Goal: Navigation & Orientation: Go to known website

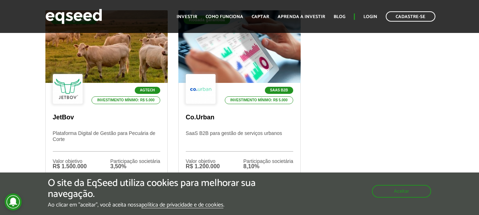
scroll to position [248, 0]
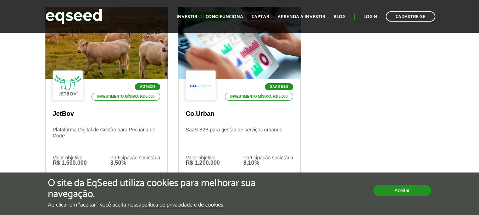
click at [388, 188] on button "Aceitar" at bounding box center [403, 190] width 58 height 11
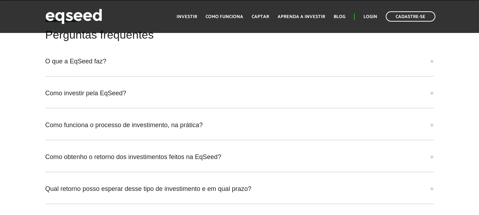
scroll to position [1774, 0]
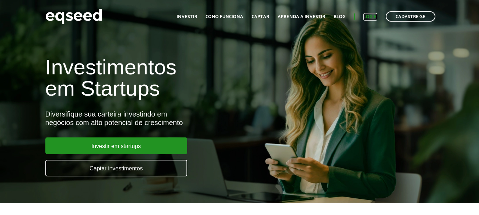
click at [374, 17] on link "Login" at bounding box center [371, 17] width 14 height 5
